Goal: Task Accomplishment & Management: Use online tool/utility

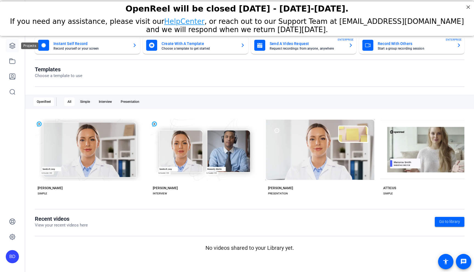
click at [12, 48] on icon at bounding box center [12, 45] width 5 height 5
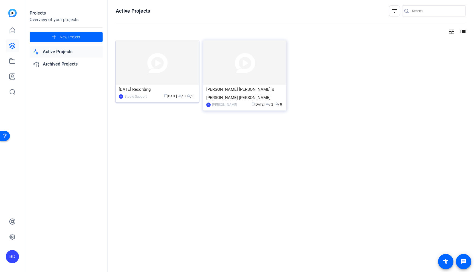
click at [149, 96] on div "SS Studio Support calendar_today [DATE] group / 3 radio / 0" at bounding box center [157, 96] width 77 height 6
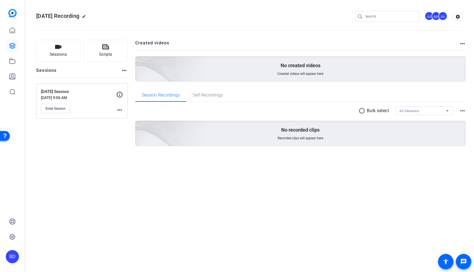
click at [118, 109] on mat-icon "more_horiz" at bounding box center [119, 110] width 7 height 7
click at [127, 116] on span "Edit Session" at bounding box center [133, 118] width 25 height 7
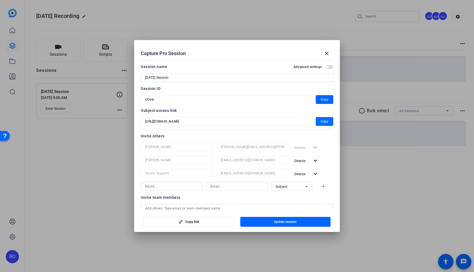
click at [325, 119] on span "Copy" at bounding box center [324, 121] width 8 height 7
click at [320, 98] on span "button" at bounding box center [325, 99] width 18 height 13
click at [329, 52] on mat-icon "close" at bounding box center [326, 53] width 7 height 7
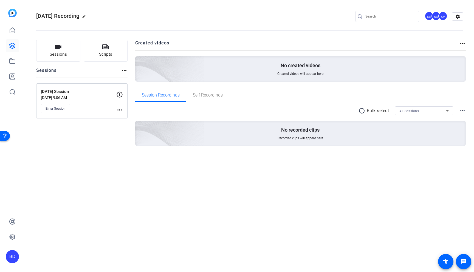
click at [130, 164] on div "Sessions Scripts Sessions more_horiz [DATE] Session [DATE] 9:06 AM Enter Sessio…" at bounding box center [249, 102] width 448 height 138
